Goal: Information Seeking & Learning: Learn about a topic

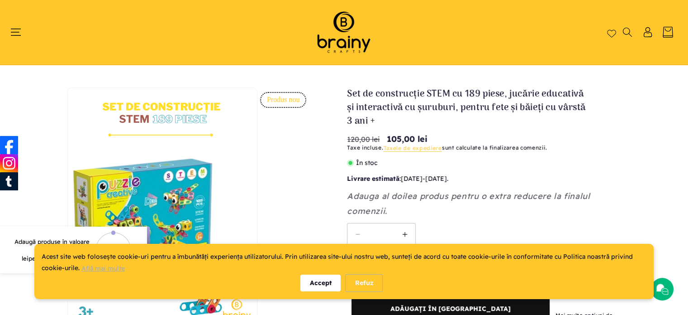
click at [329, 281] on div "Accept" at bounding box center [320, 282] width 40 height 17
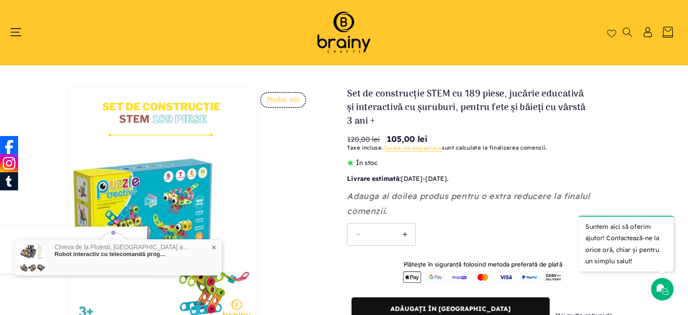
click at [13, 33] on icon "Meniu" at bounding box center [15, 32] width 11 height 11
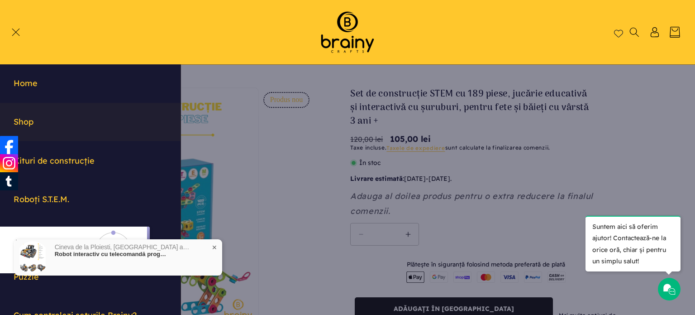
click at [30, 119] on link "Shop" at bounding box center [90, 122] width 181 height 38
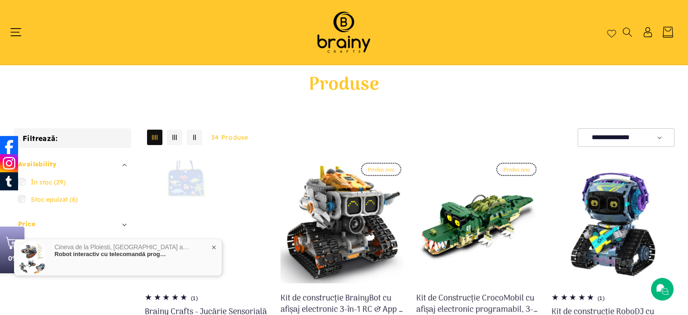
click at [13, 33] on icon "Meniu" at bounding box center [15, 32] width 11 height 11
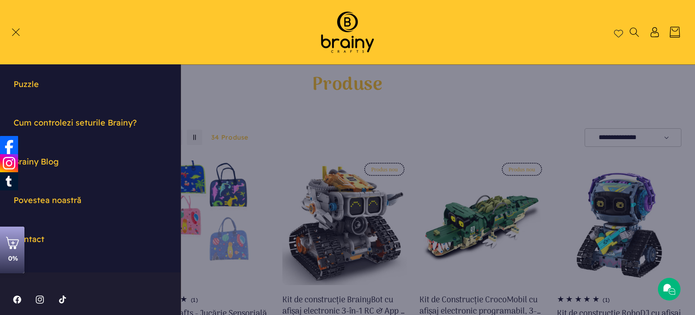
scroll to position [199, 0]
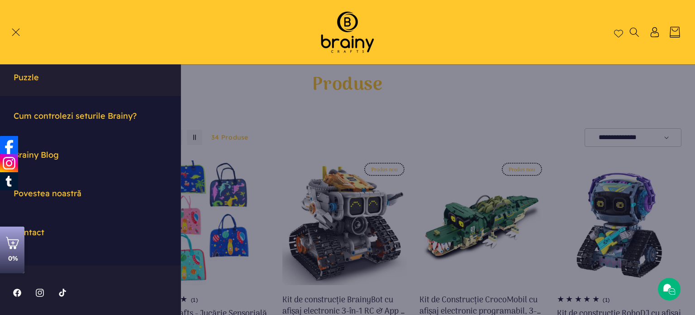
click at [28, 81] on link "Puzzle" at bounding box center [90, 77] width 181 height 38
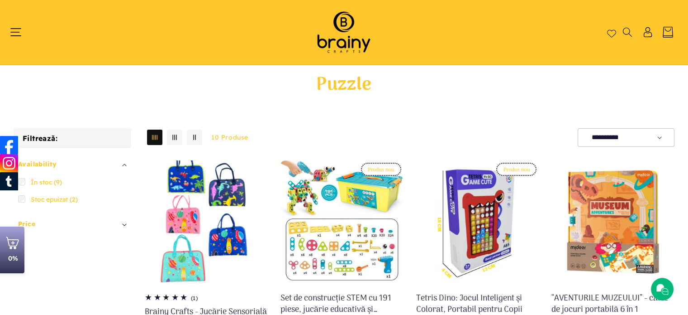
click at [18, 29] on icon "Meniu" at bounding box center [15, 32] width 11 height 7
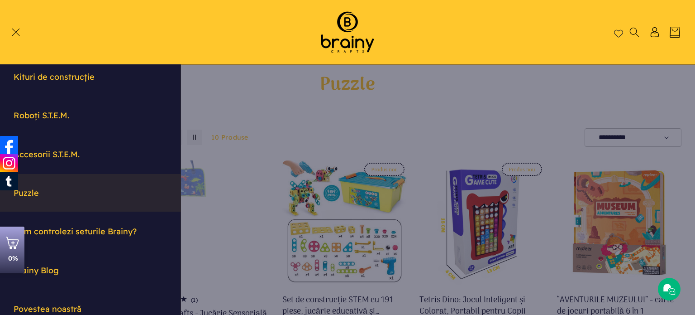
scroll to position [45, 0]
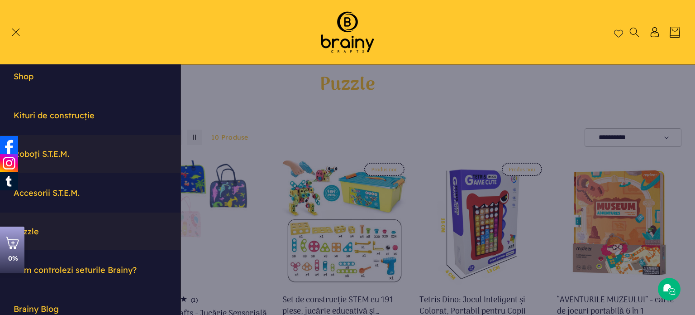
click at [58, 153] on link "Roboți S.T.E.M." at bounding box center [90, 154] width 181 height 38
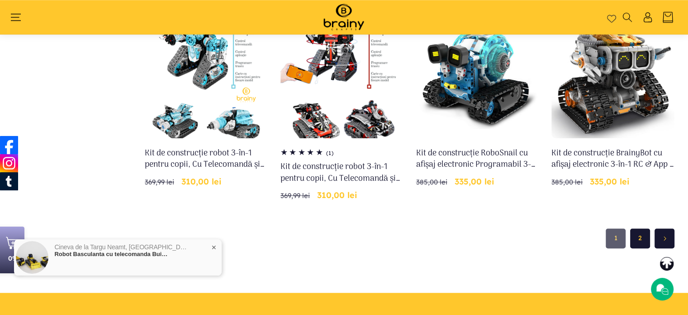
scroll to position [739, 0]
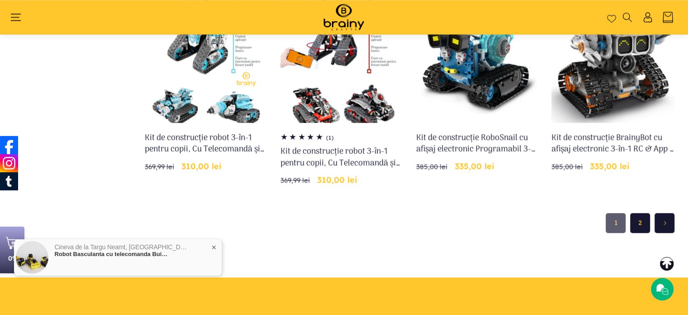
click at [640, 224] on link "2" at bounding box center [640, 223] width 20 height 20
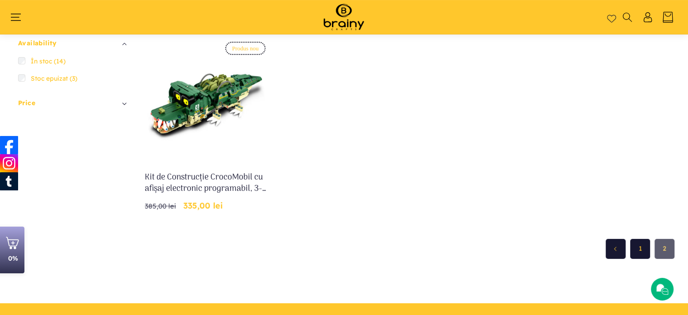
scroll to position [150, 0]
